Goal: Navigation & Orientation: Find specific page/section

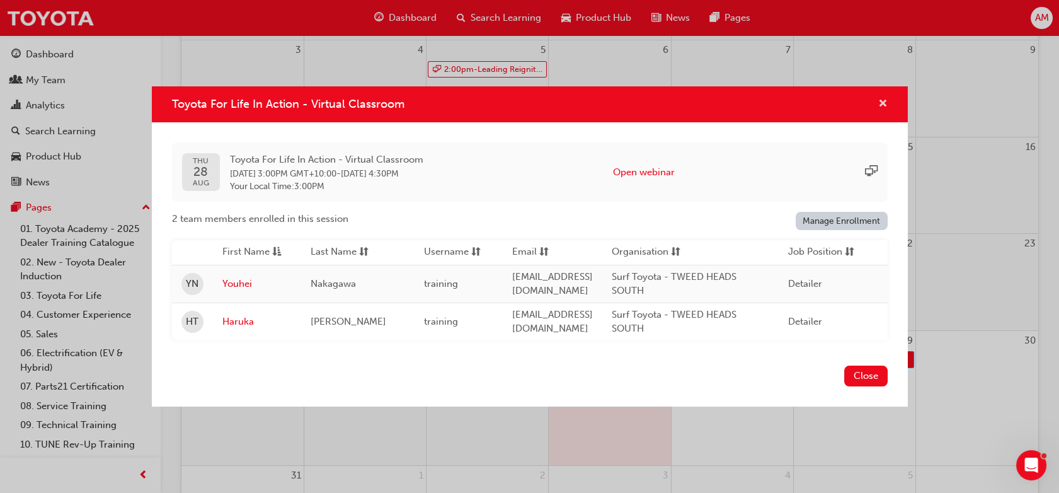
click at [882, 99] on span "cross-icon" at bounding box center [882, 104] width 9 height 11
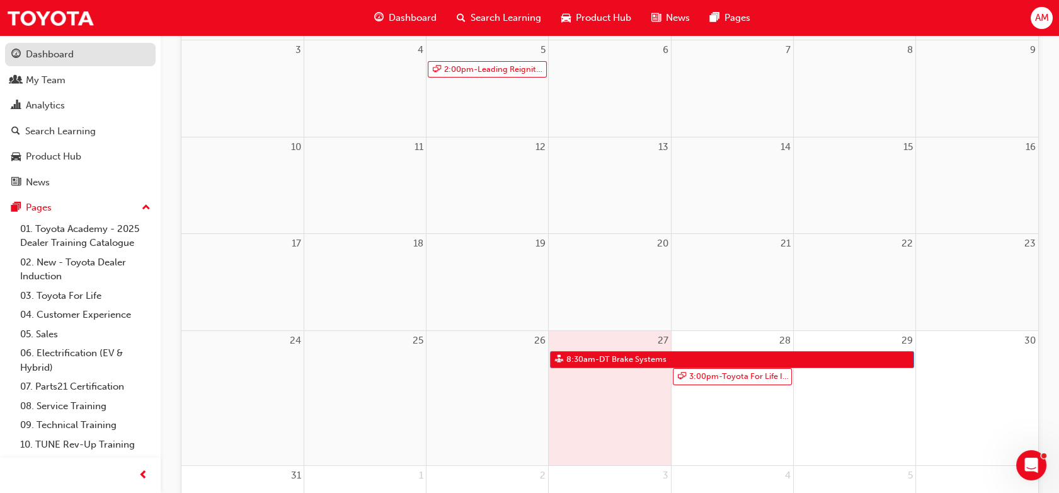
click at [33, 60] on div "Dashboard" at bounding box center [50, 54] width 48 height 14
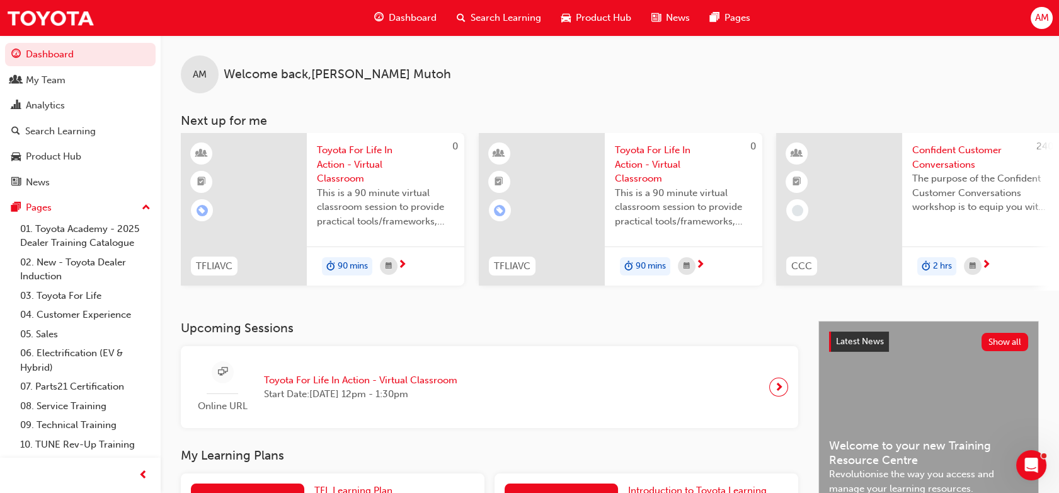
click at [462, 12] on span "search-icon" at bounding box center [461, 18] width 9 height 16
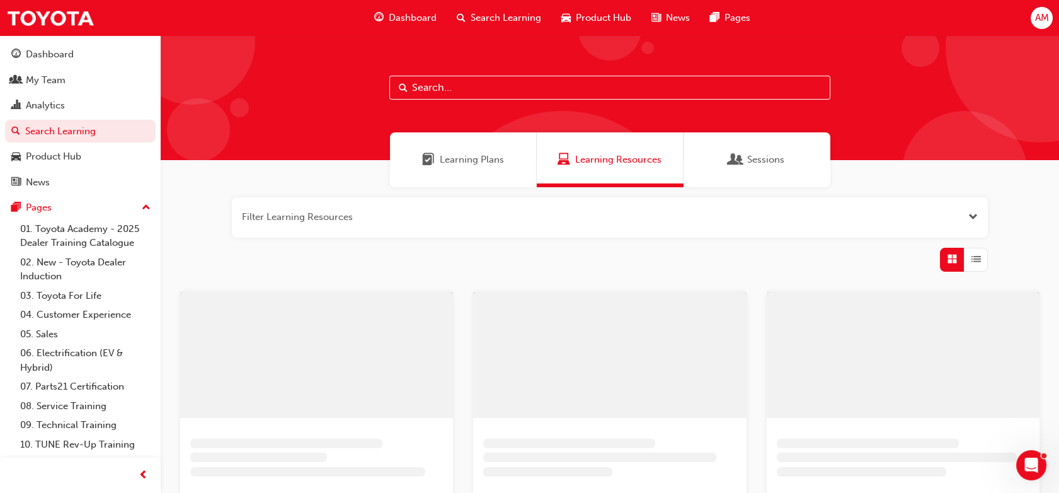
click at [440, 92] on input "text" at bounding box center [609, 88] width 441 height 24
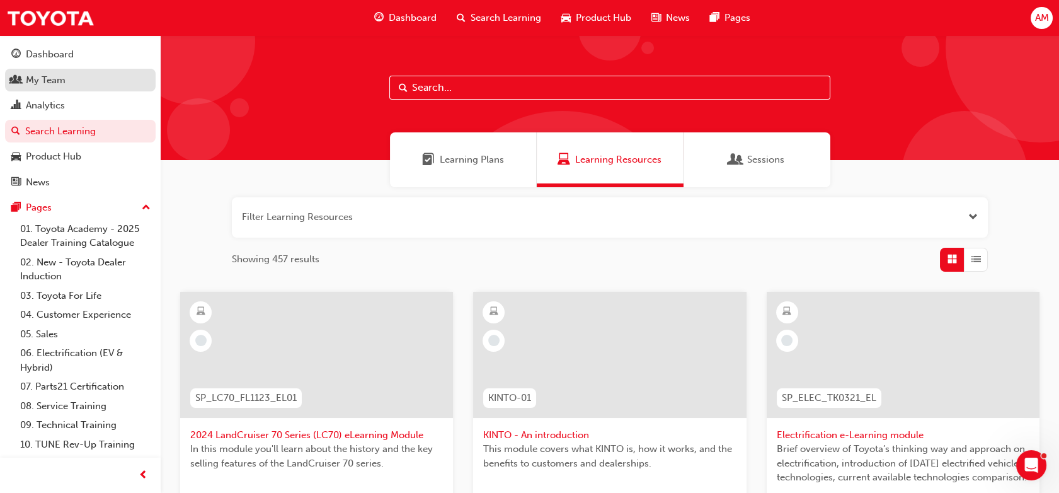
click at [72, 77] on div "My Team" at bounding box center [80, 80] width 138 height 16
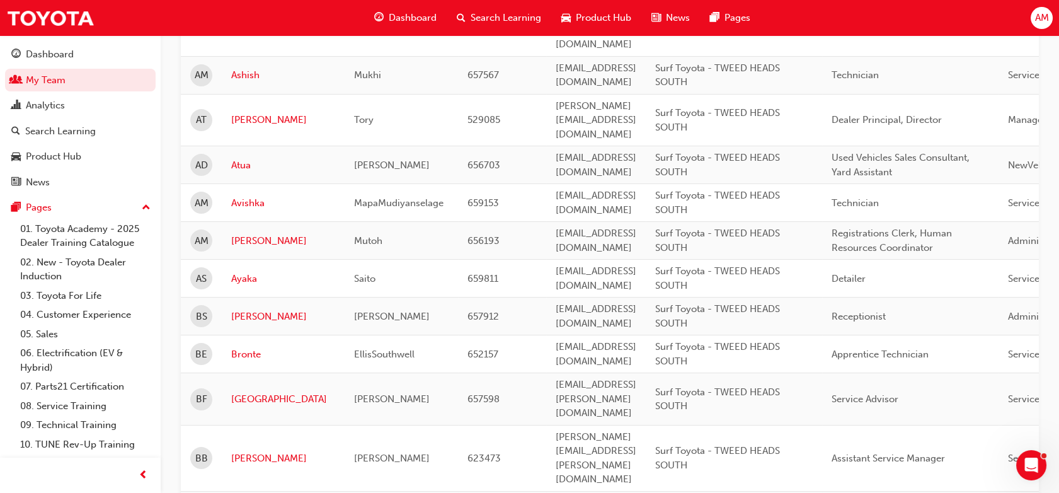
scroll to position [365, 0]
